Goal: Navigation & Orientation: Find specific page/section

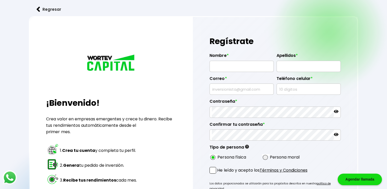
click at [53, 10] on button "Regresar" at bounding box center [49, 10] width 40 height 14
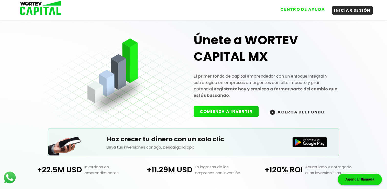
click at [298, 11] on button "CENTRO DE AYUDA" at bounding box center [302, 9] width 49 height 8
click at [45, 5] on img at bounding box center [39, 8] width 49 height 17
click at [26, 7] on img at bounding box center [39, 8] width 49 height 17
